Goal: Register for event/course

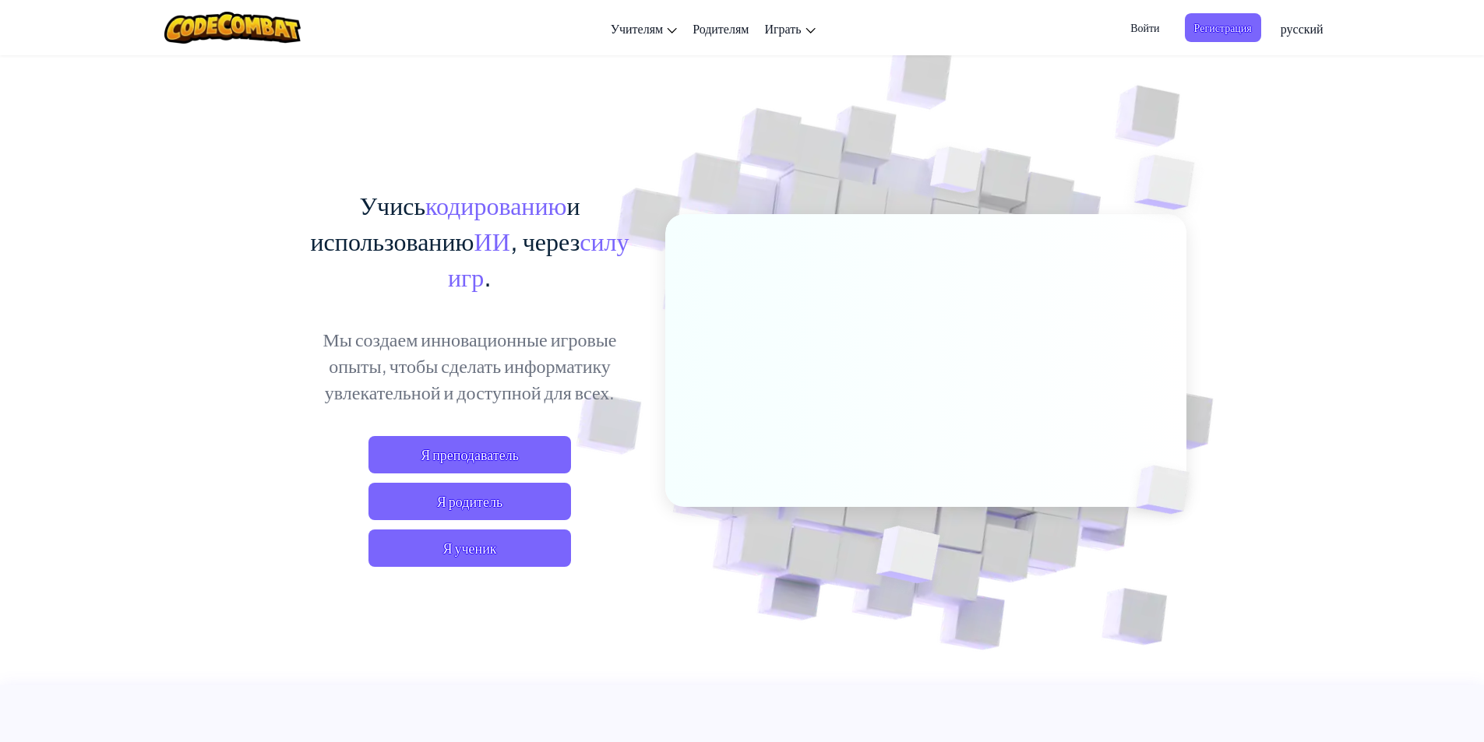
click at [725, 178] on div "Учись кодированию и использованию ИИ , через силу игр . Мы создаем инновационны…" at bounding box center [742, 339] width 888 height 569
click at [539, 544] on span "Я ученик" at bounding box center [469, 548] width 203 height 37
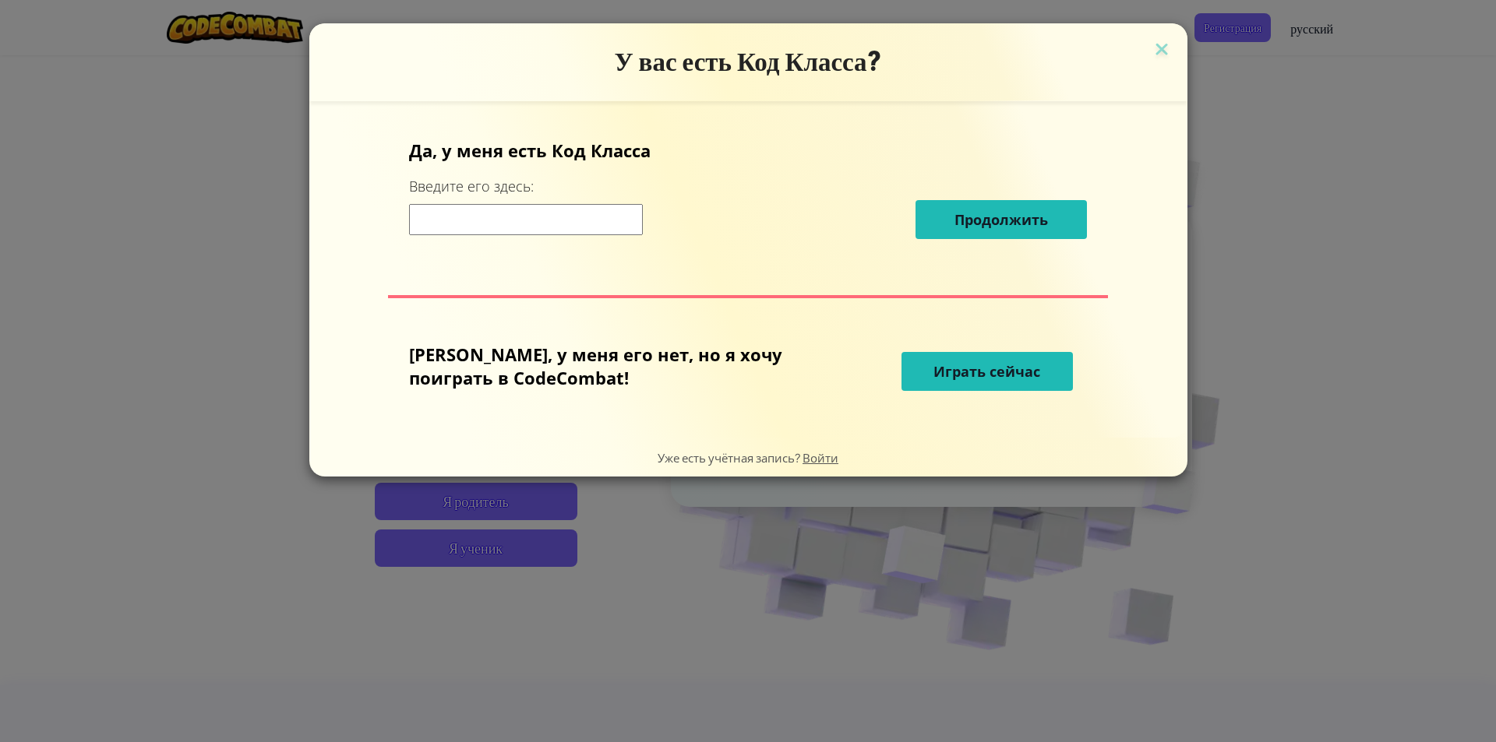
click at [1125, 339] on div "У вас есть Код Класса? Да, у меня есть Код [PERSON_NAME] Введите его здесь: Про…" at bounding box center [748, 371] width 1496 height 742
click at [933, 365] on span "Играть сейчас" at bounding box center [986, 371] width 107 height 19
click at [968, 369] on span "Играть сейчас" at bounding box center [986, 371] width 107 height 19
click at [755, 536] on div "У вас есть Код Класса? Да, у меня есть Код [PERSON_NAME] Введите его здесь: Про…" at bounding box center [748, 371] width 1496 height 742
click at [224, 72] on div "У вас есть Код Класса? Да, у меня есть Код [PERSON_NAME] Введите его здесь: Про…" at bounding box center [748, 371] width 1496 height 742
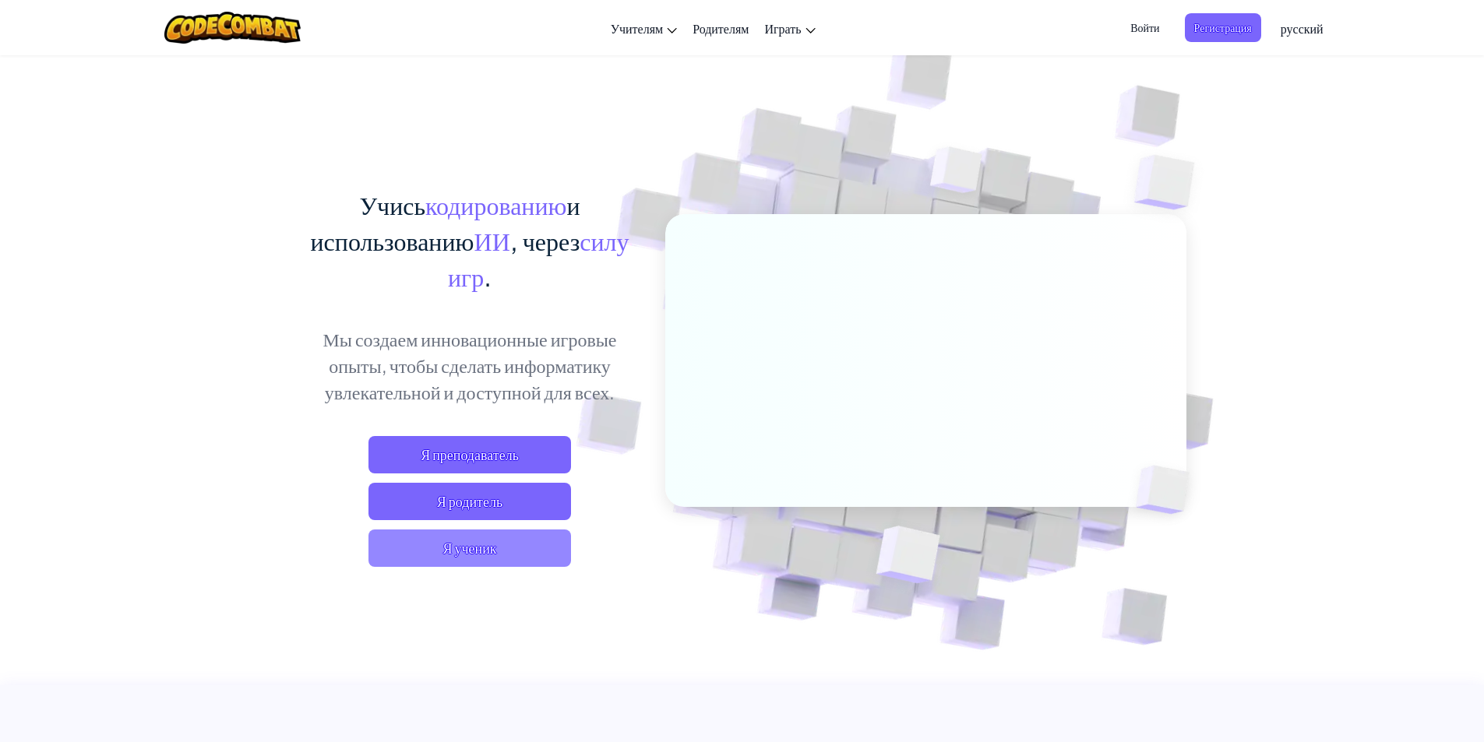
click at [472, 551] on span "Я ученик" at bounding box center [469, 548] width 203 height 37
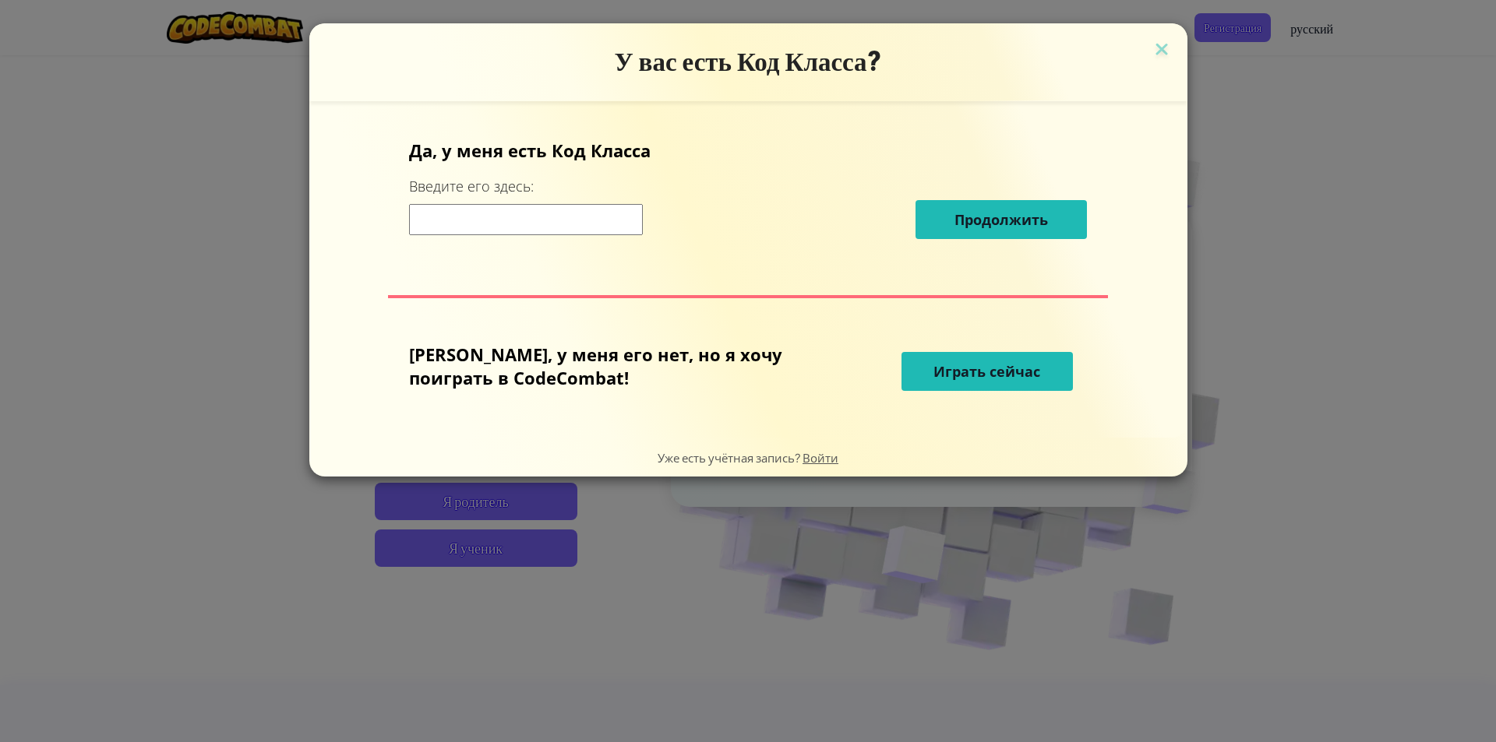
click at [911, 354] on button "Играть сейчас" at bounding box center [986, 371] width 171 height 39
click at [913, 358] on button "Играть сейчас" at bounding box center [986, 371] width 171 height 39
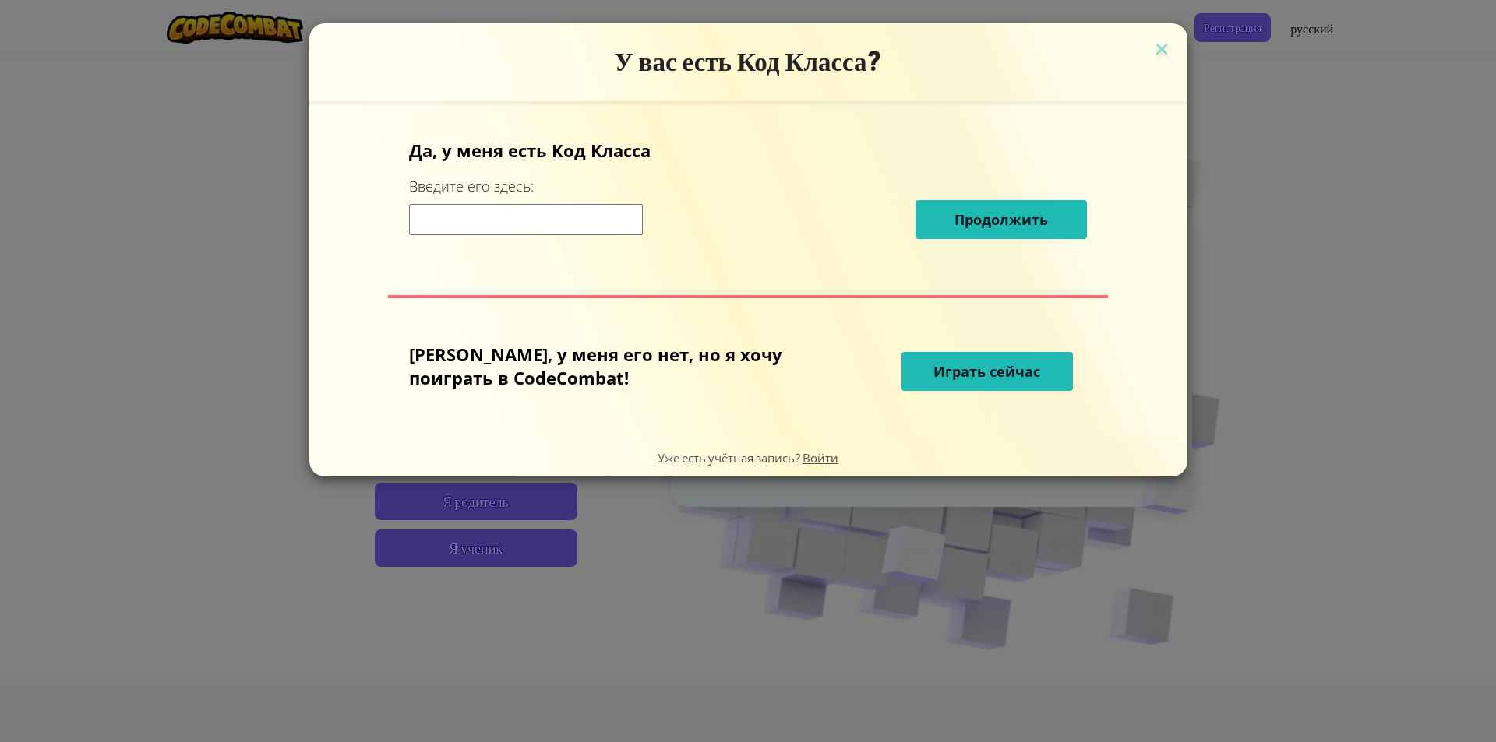
click at [913, 358] on button "Играть сейчас" at bounding box center [986, 371] width 171 height 39
